Goal: Task Accomplishment & Management: Complete application form

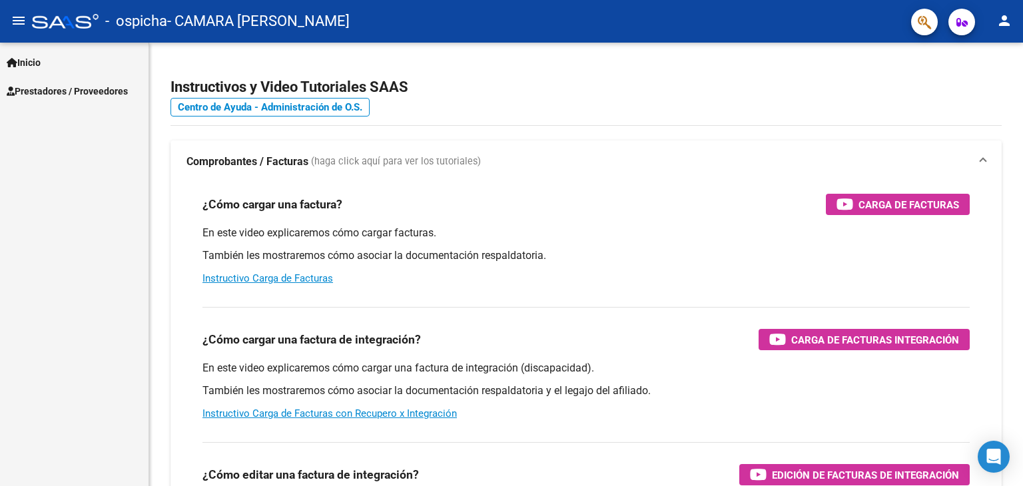
click at [83, 93] on span "Prestadores / Proveedores" at bounding box center [67, 91] width 121 height 15
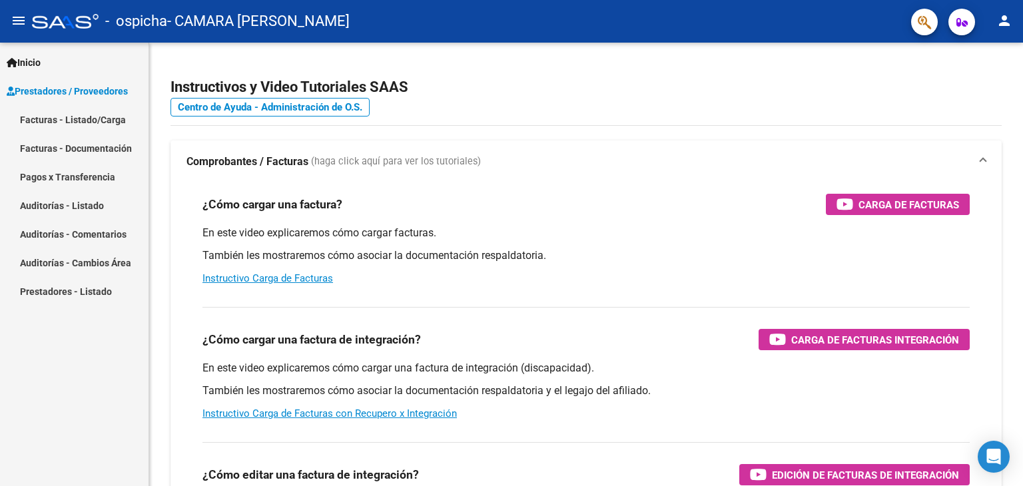
click at [73, 128] on link "Facturas - Listado/Carga" at bounding box center [74, 119] width 148 height 29
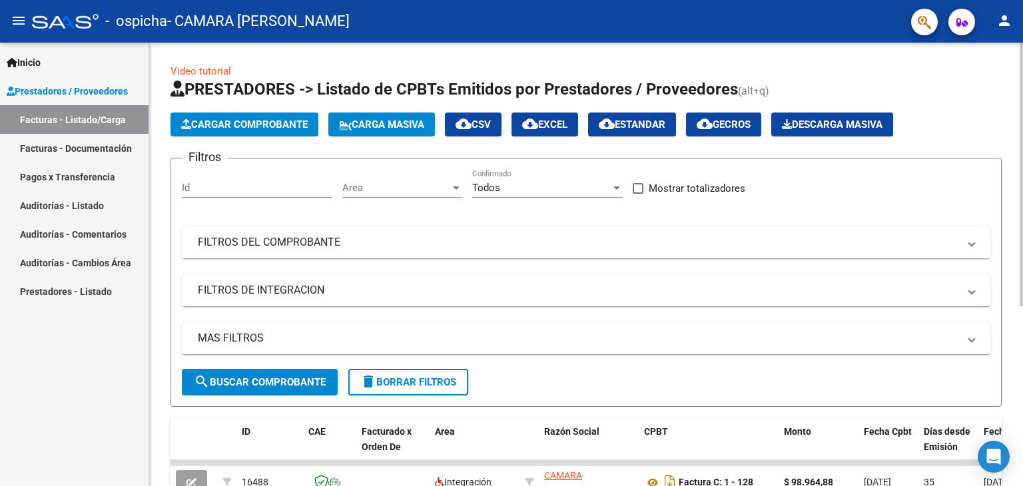
click at [261, 126] on span "Cargar Comprobante" at bounding box center [244, 125] width 127 height 12
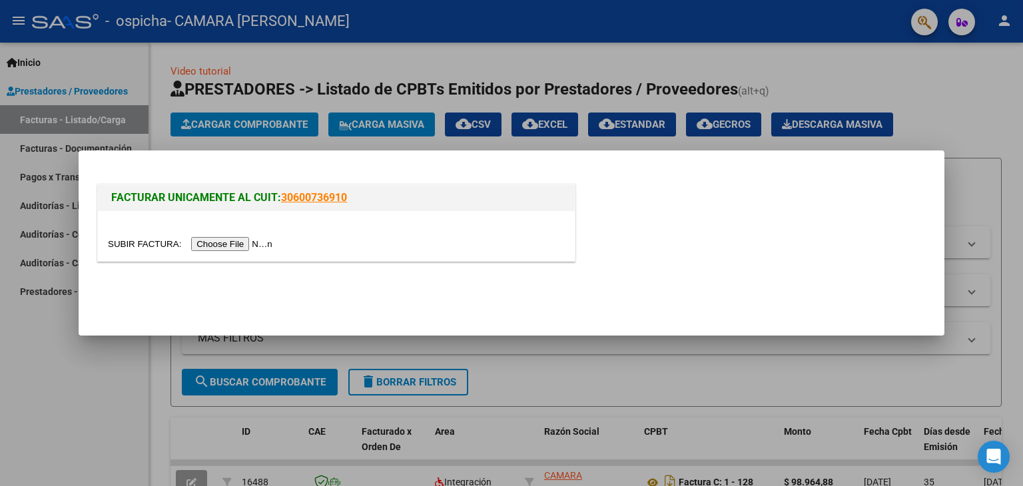
click at [214, 246] on input "file" at bounding box center [192, 244] width 168 height 14
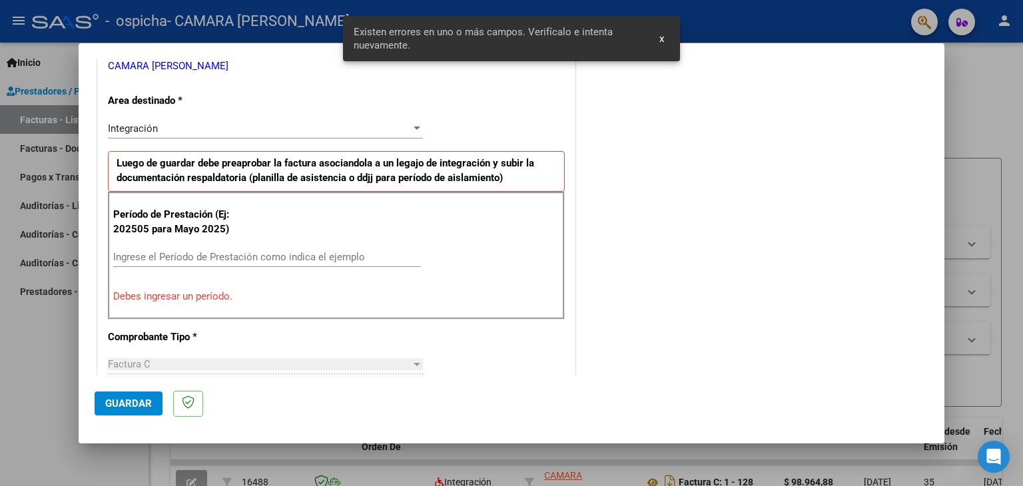
scroll to position [213, 0]
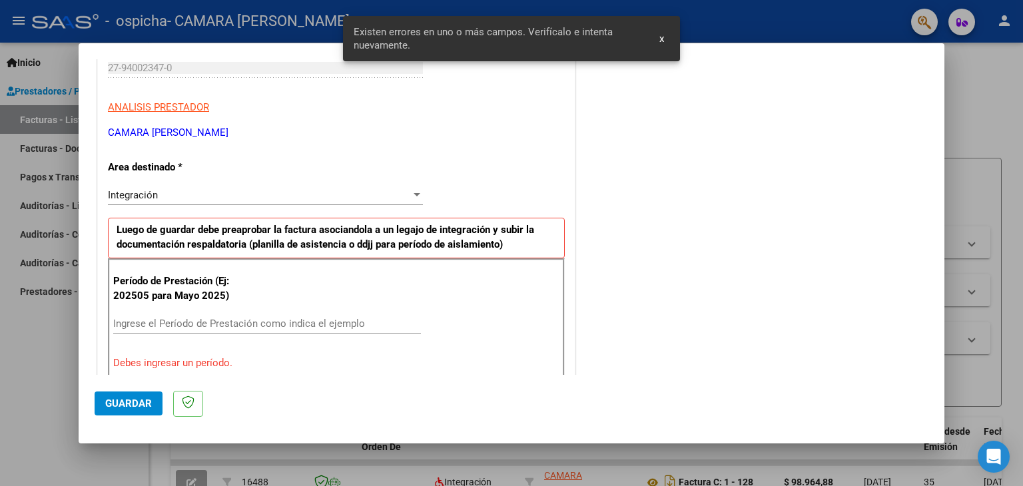
click at [156, 195] on span "Integración" at bounding box center [133, 195] width 50 height 12
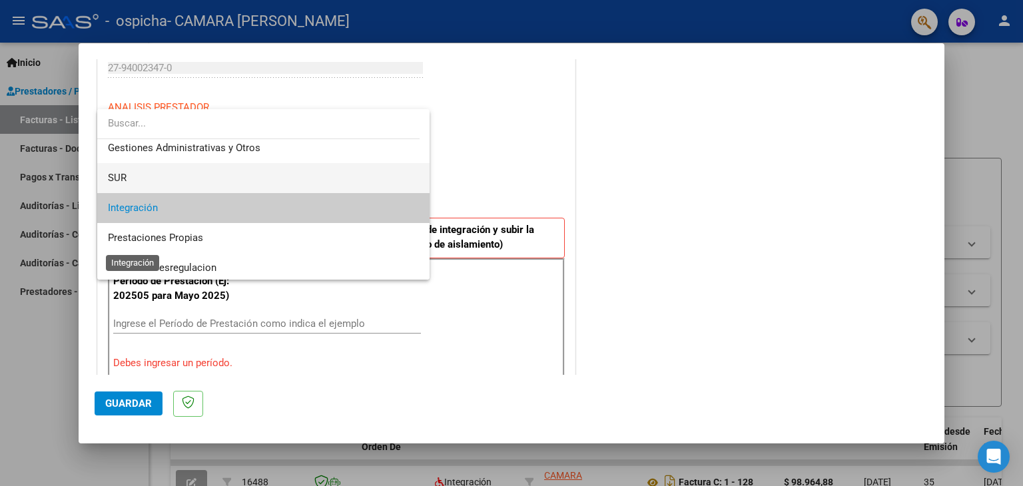
scroll to position [0, 0]
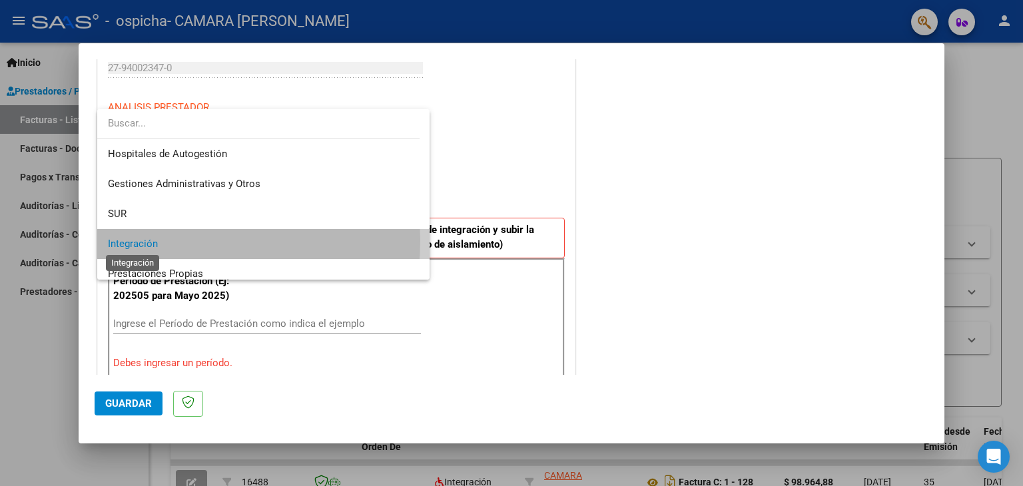
click at [155, 240] on span "Integración" at bounding box center [133, 244] width 50 height 12
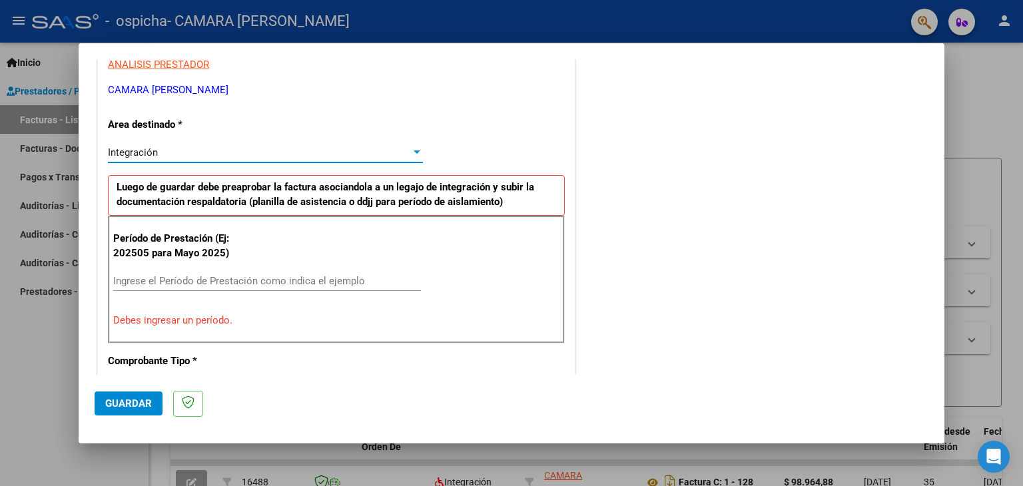
scroll to position [280, 0]
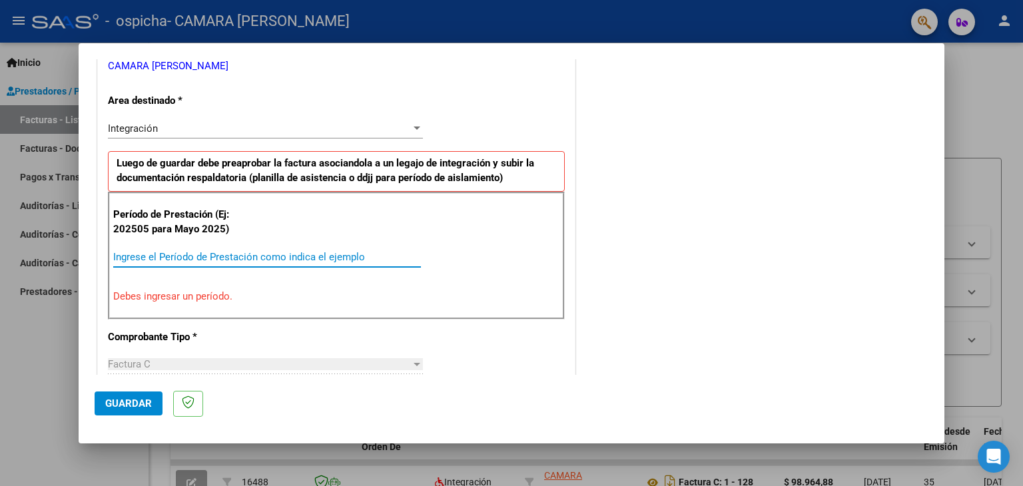
click at [167, 258] on input "Ingrese el Período de Prestación como indica el ejemplo" at bounding box center [267, 257] width 308 height 12
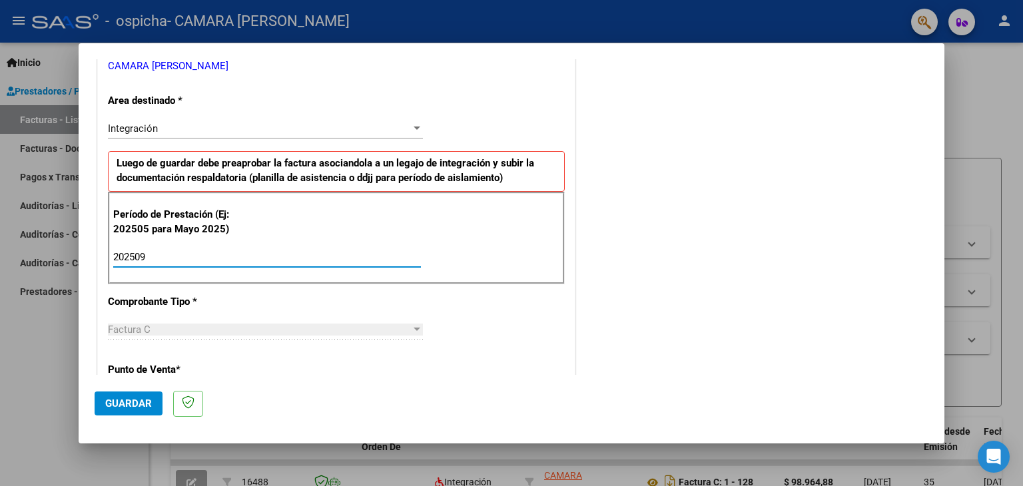
type input "202509"
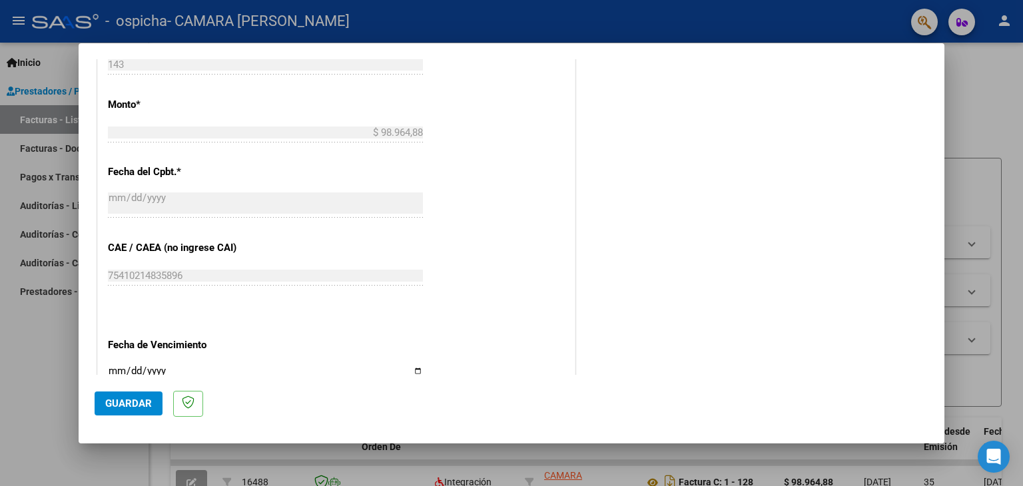
scroll to position [812, 0]
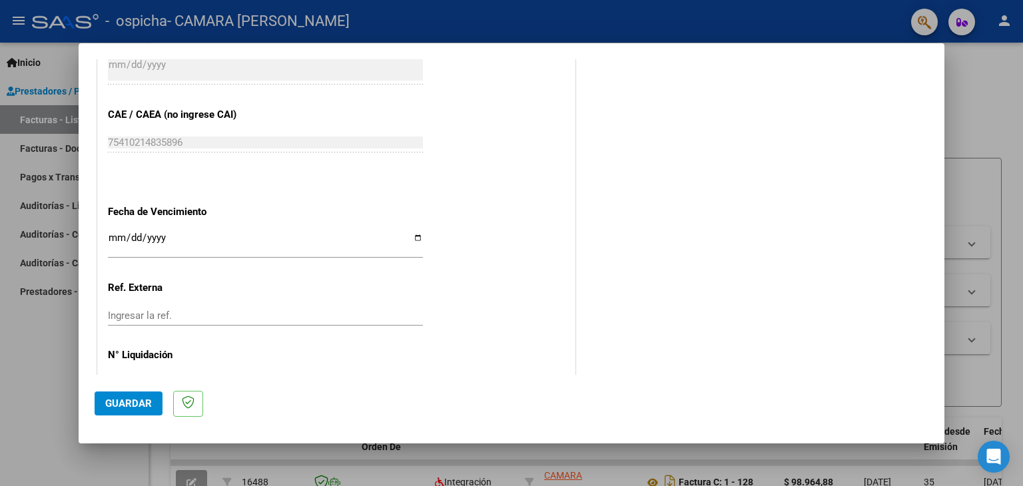
click at [417, 238] on input "Ingresar la fecha" at bounding box center [265, 242] width 315 height 21
type input "[DATE]"
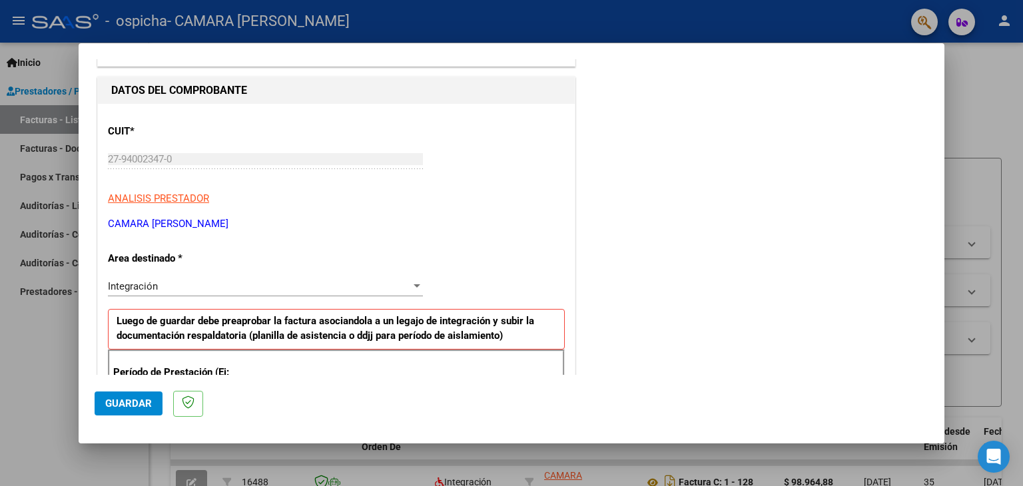
scroll to position [0, 0]
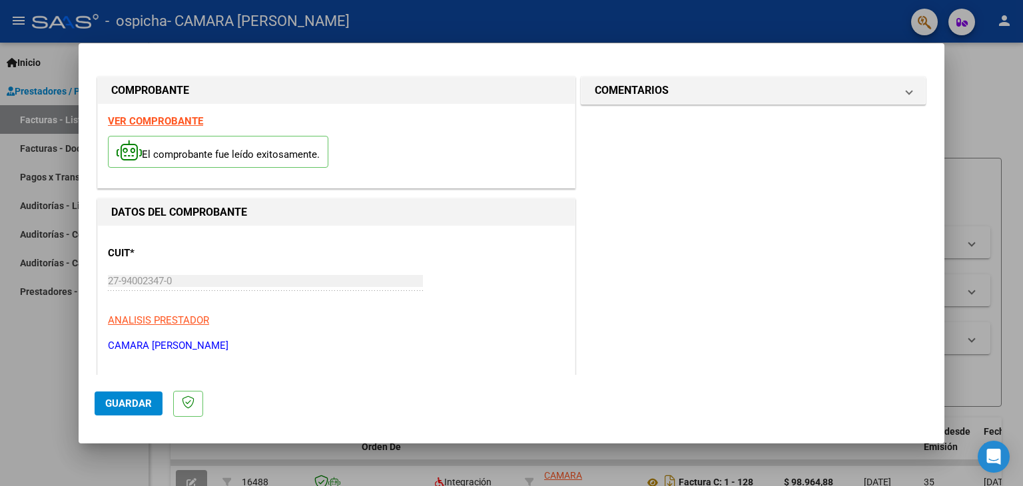
click at [139, 398] on span "Guardar" at bounding box center [128, 403] width 47 height 12
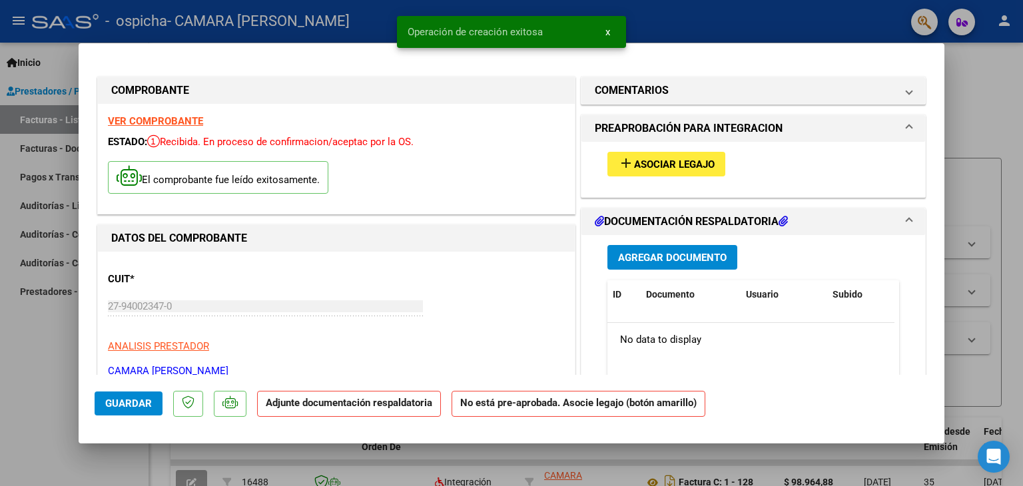
click at [657, 156] on button "add Asociar Legajo" at bounding box center [666, 164] width 118 height 25
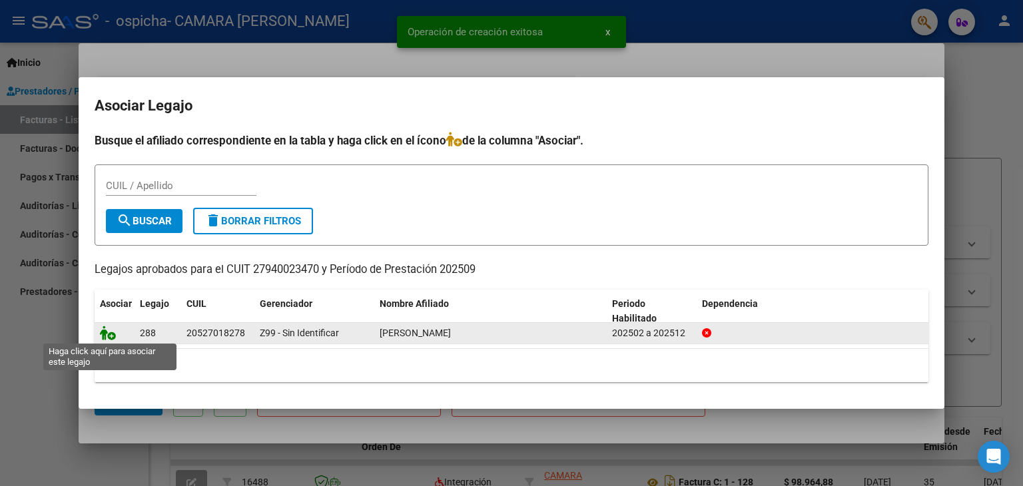
click at [113, 332] on icon at bounding box center [108, 333] width 16 height 15
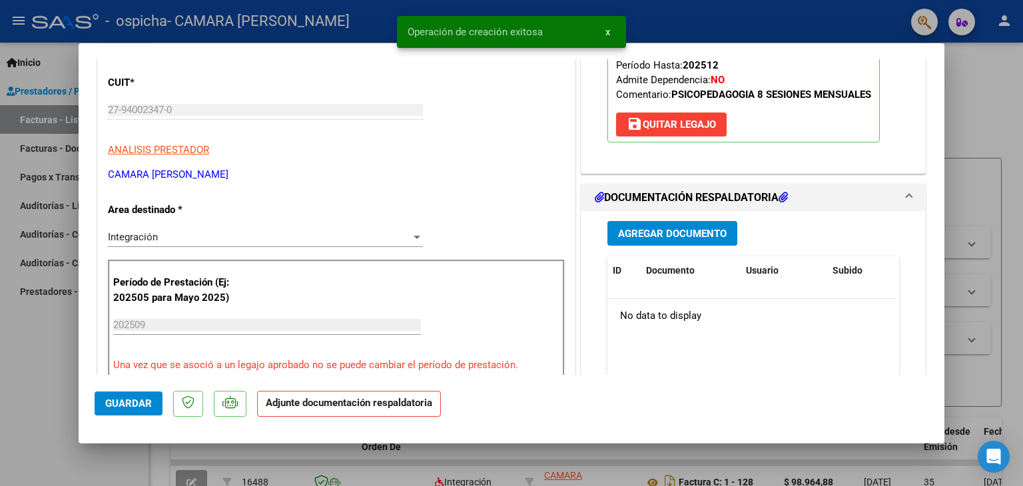
scroll to position [200, 0]
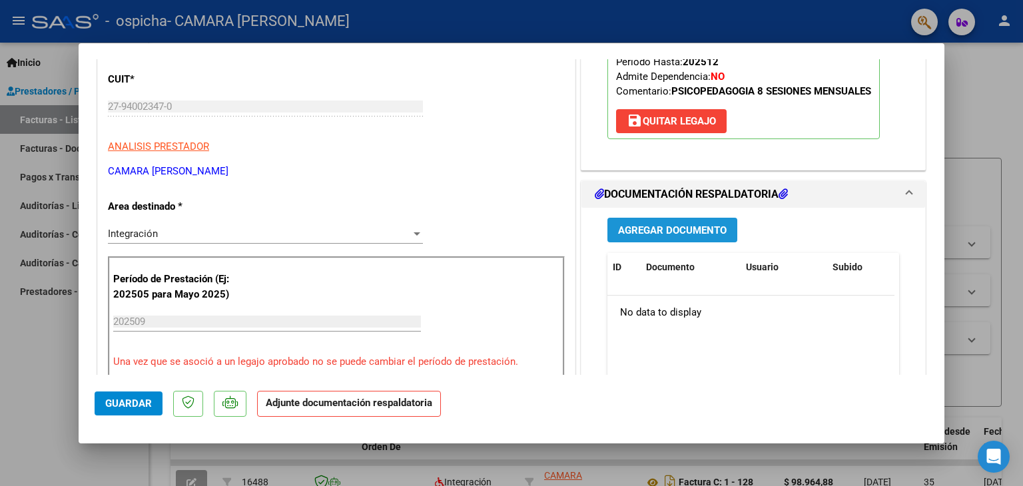
click at [676, 234] on span "Agregar Documento" at bounding box center [672, 230] width 109 height 12
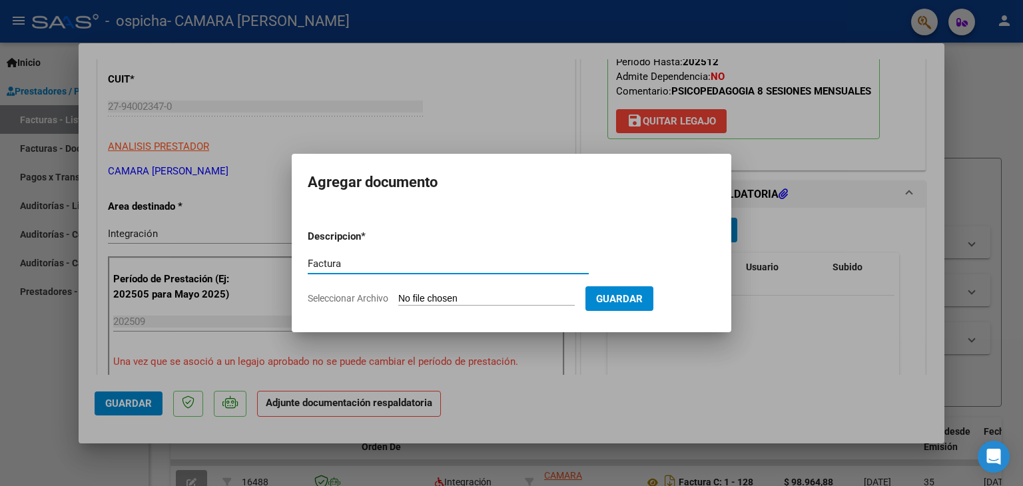
type input "Factura"
click at [447, 296] on input "Seleccionar Archivo" at bounding box center [486, 299] width 176 height 13
type input "C:\fakepath\Factura Psicope Septiembre - [PERSON_NAME].pdf"
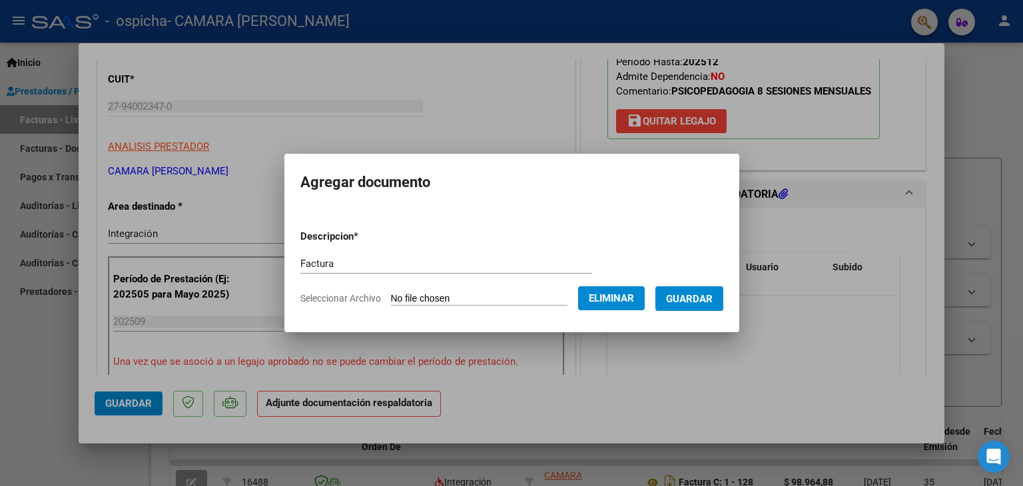
click at [698, 304] on span "Guardar" at bounding box center [689, 299] width 47 height 12
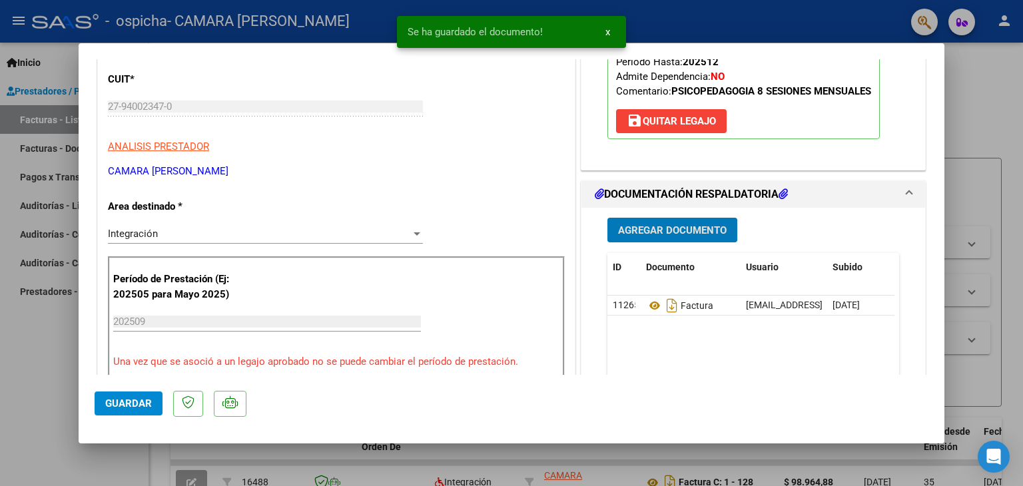
click at [680, 231] on span "Agregar Documento" at bounding box center [672, 230] width 109 height 12
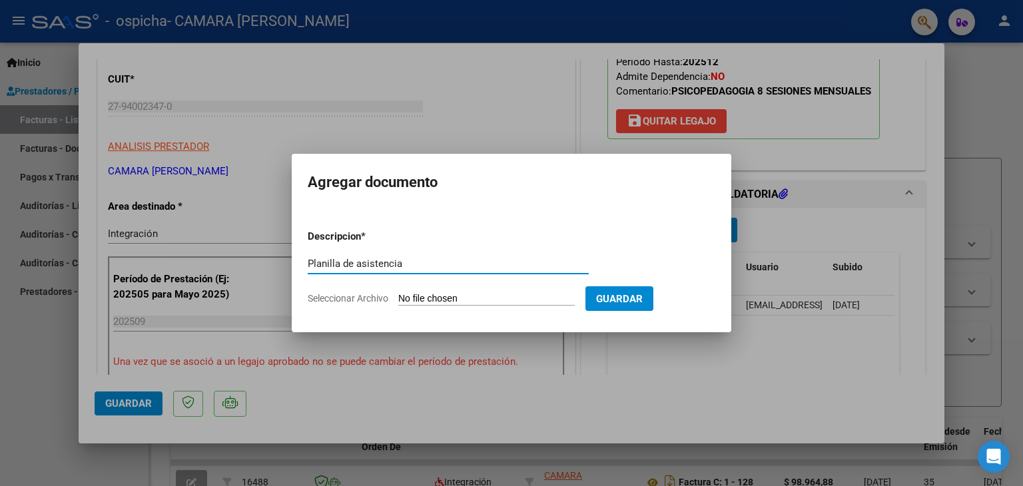
type input "Planilla de asistencia"
click at [432, 287] on form "Descripcion * Planilla de asistencia Escriba aquí una descripcion Seleccionar A…" at bounding box center [511, 267] width 407 height 97
click at [431, 292] on app-file-uploader "Seleccionar Archivo" at bounding box center [447, 298] width 278 height 12
click at [430, 296] on input "Seleccionar Archivo" at bounding box center [486, 299] width 176 height 13
type input "C:\fakepath\Planilla de asistencia SEPTIEMBRE [PERSON_NAME] .pdf"
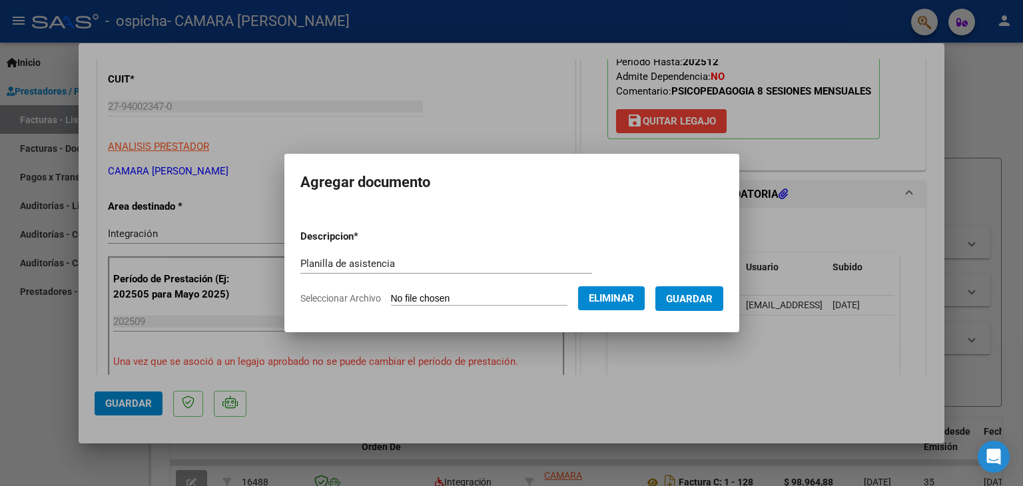
click at [682, 294] on span "Guardar" at bounding box center [689, 299] width 47 height 12
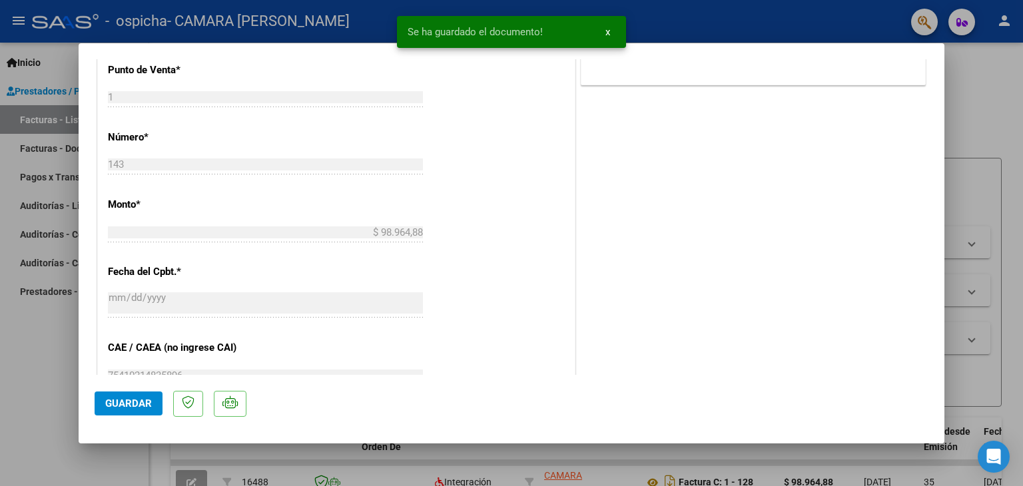
scroll to position [874, 0]
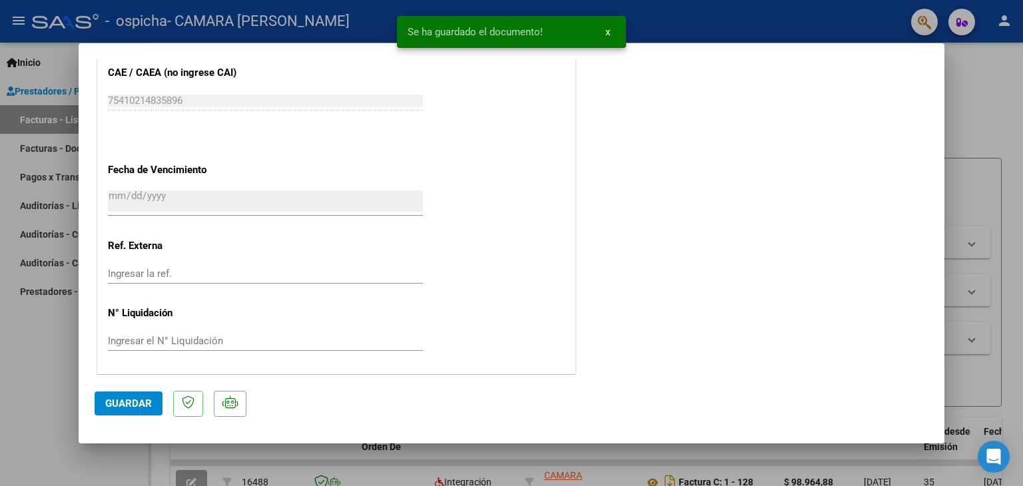
click at [144, 400] on span "Guardar" at bounding box center [128, 403] width 47 height 12
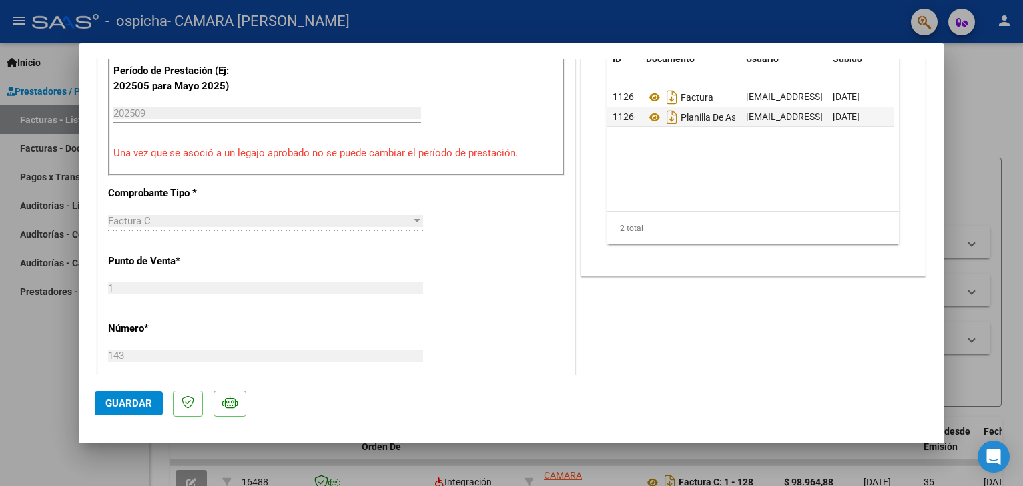
scroll to position [0, 0]
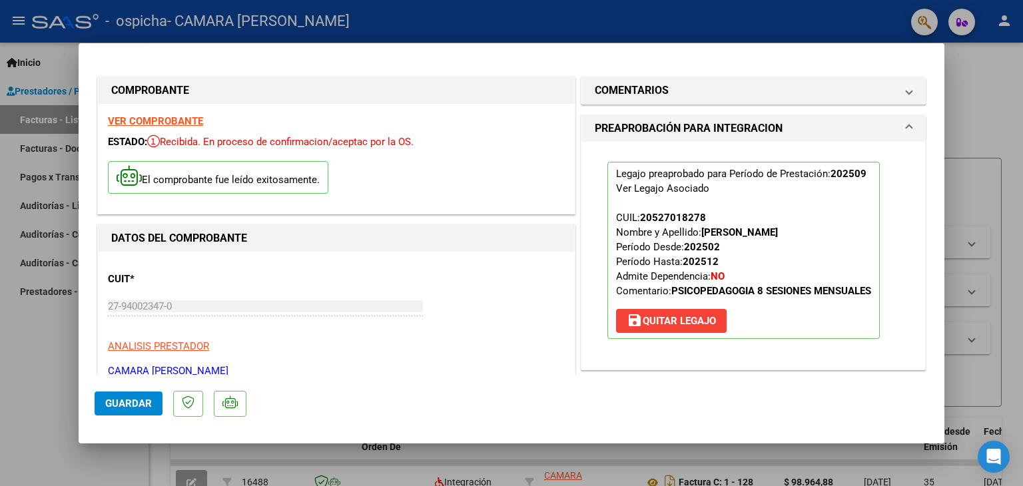
click at [35, 368] on div at bounding box center [511, 243] width 1023 height 486
type input "$ 0,00"
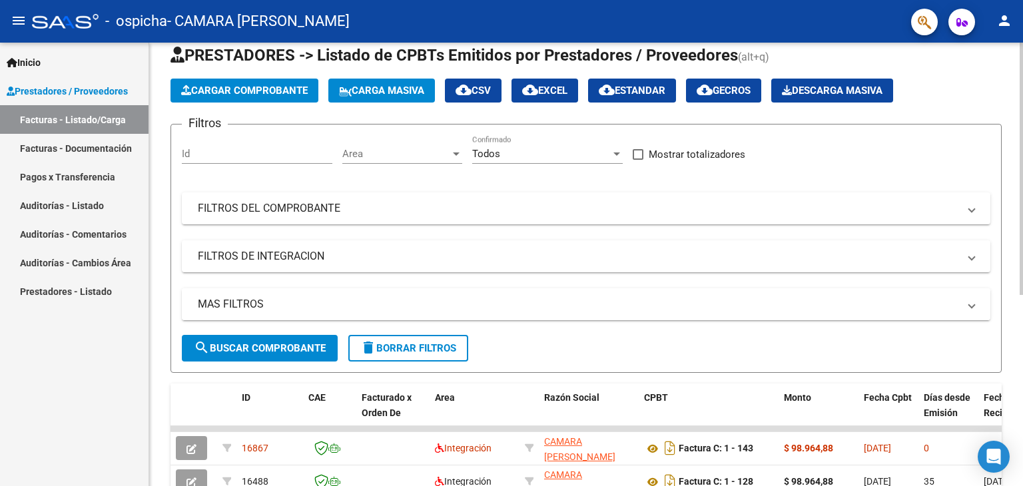
scroll to position [67, 0]
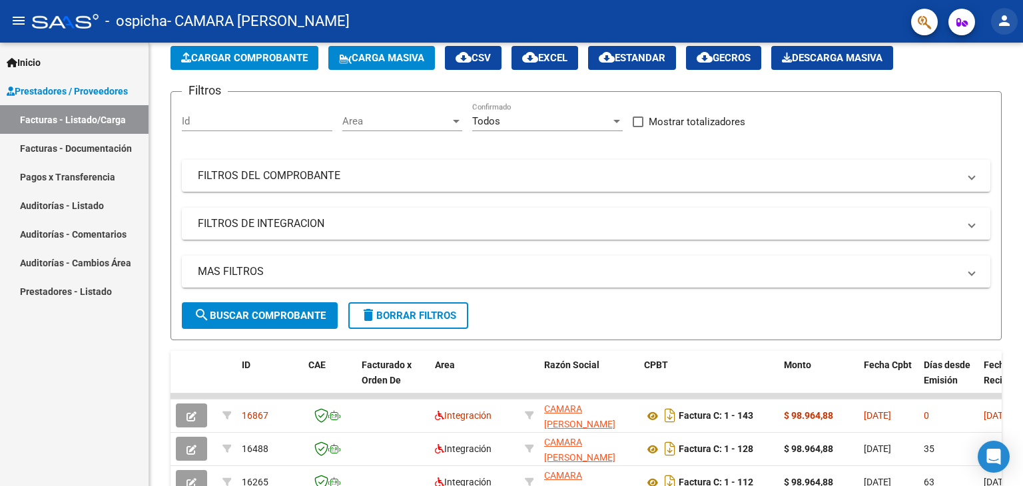
click at [999, 16] on mat-icon "person" at bounding box center [1004, 21] width 16 height 16
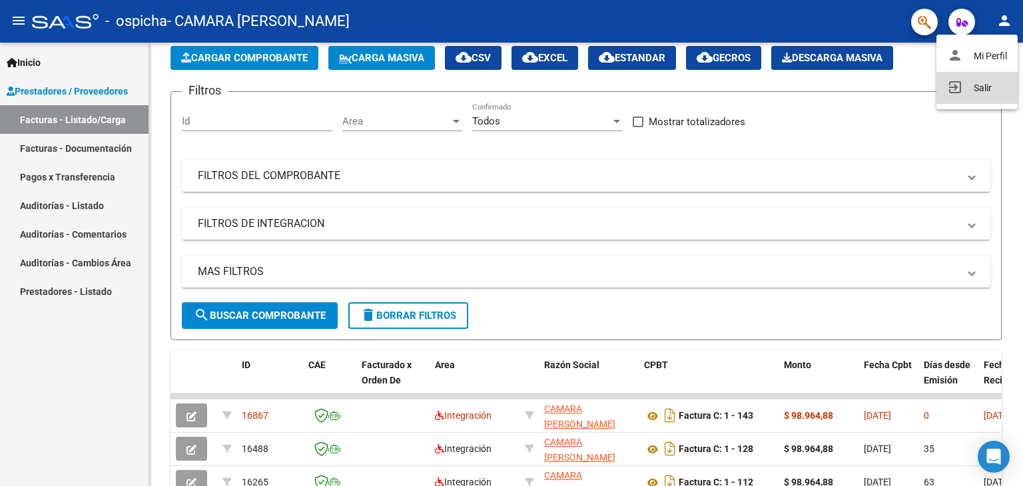
click at [967, 86] on button "exit_to_app Salir" at bounding box center [976, 88] width 81 height 32
